Goal: Information Seeking & Learning: Learn about a topic

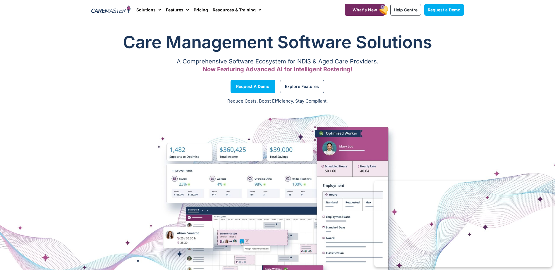
click at [462, 47] on h1 "Care Management Software Solutions" at bounding box center [277, 41] width 373 height 23
click at [107, 8] on img at bounding box center [111, 10] width 40 height 9
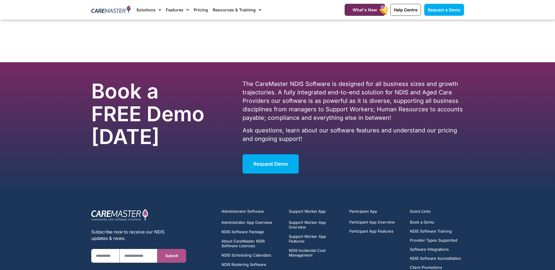
scroll to position [3734, 0]
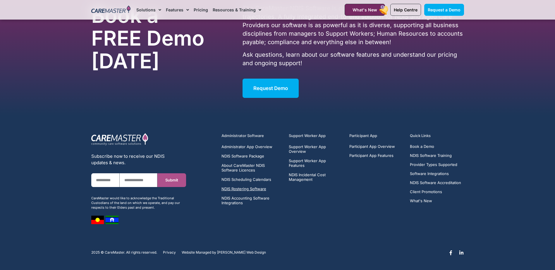
click at [246, 188] on span "NDIS Rostering Software" at bounding box center [244, 189] width 45 height 5
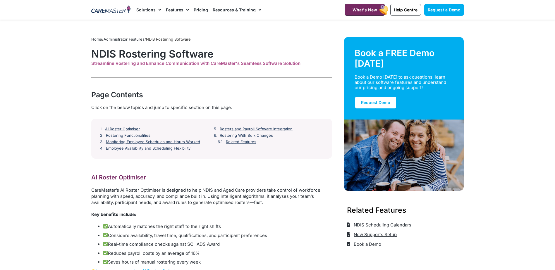
click at [111, 10] on img at bounding box center [111, 10] width 40 height 9
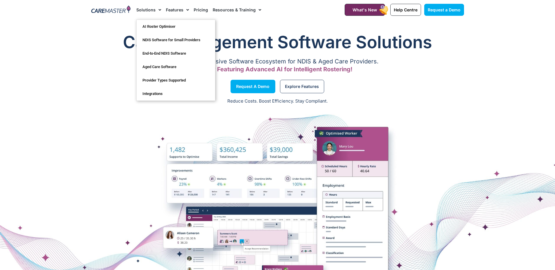
click at [174, 8] on link "Features" at bounding box center [177, 10] width 23 height 20
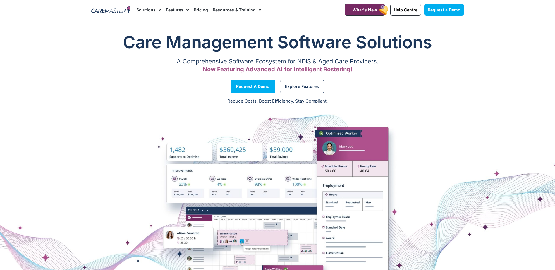
click at [221, 8] on link "Resources & Training" at bounding box center [237, 10] width 49 height 20
click at [421, 33] on h1 "Care Management Software Solutions" at bounding box center [277, 41] width 373 height 23
